Goal: Task Accomplishment & Management: Manage account settings

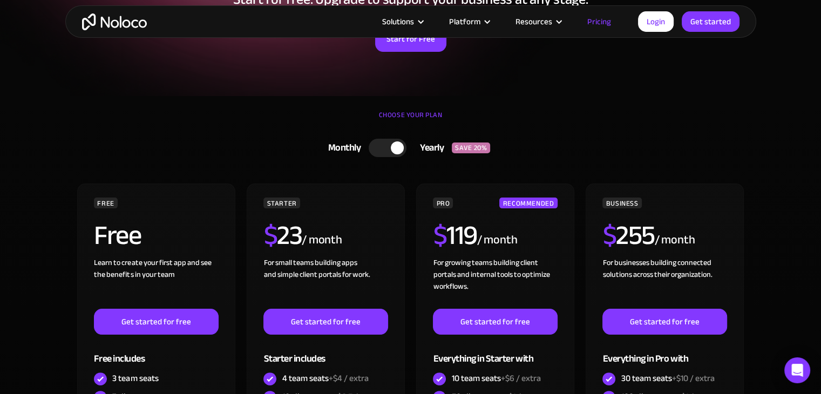
scroll to position [179, 0]
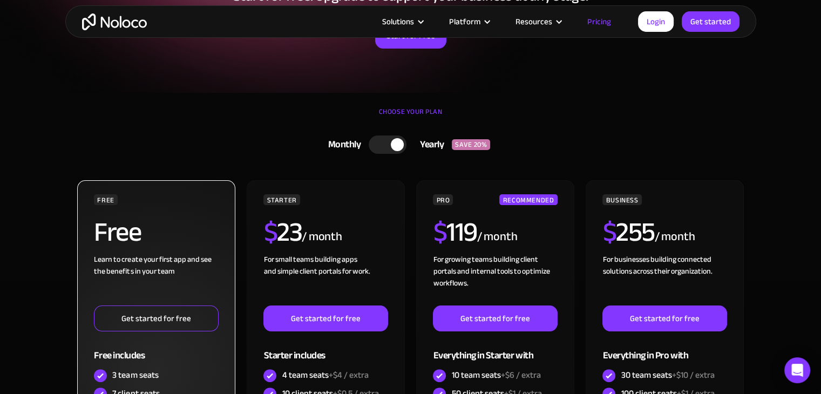
click at [174, 305] on link "Get started for free" at bounding box center [156, 318] width 124 height 26
click at [186, 311] on link "Get started for free" at bounding box center [156, 318] width 124 height 26
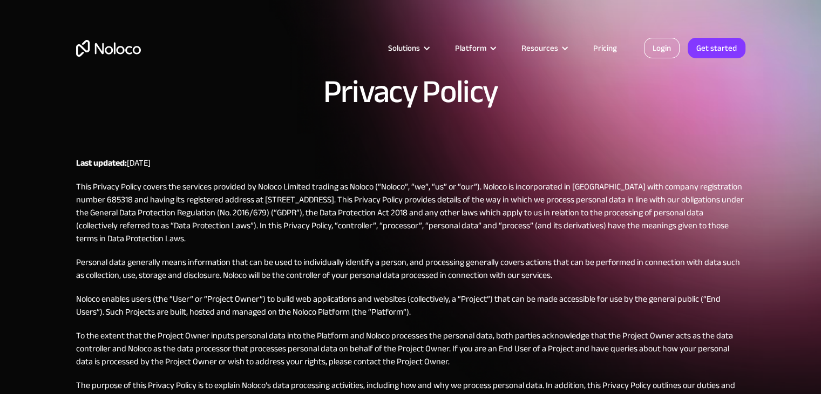
click at [659, 44] on link "Login" at bounding box center [662, 48] width 36 height 21
